Goal: Task Accomplishment & Management: Manage account settings

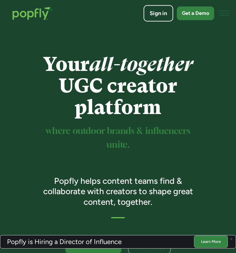
click at [150, 11] on div "Sign in" at bounding box center [158, 14] width 17 height 8
click at [164, 17] on link "Sign in" at bounding box center [159, 13] width 30 height 17
